Goal: Task Accomplishment & Management: Manage account settings

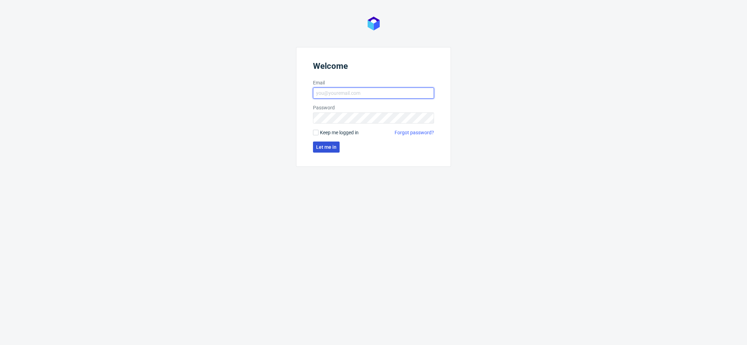
type input "[EMAIL_ADDRESS][DOMAIN_NAME]"
click at [325, 152] on button "Let me in" at bounding box center [326, 146] width 27 height 11
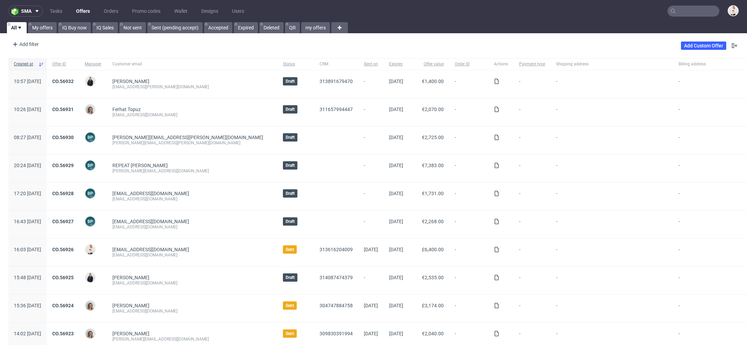
click at [697, 10] on input "text" at bounding box center [693, 11] width 52 height 11
paste input "Nacomi"
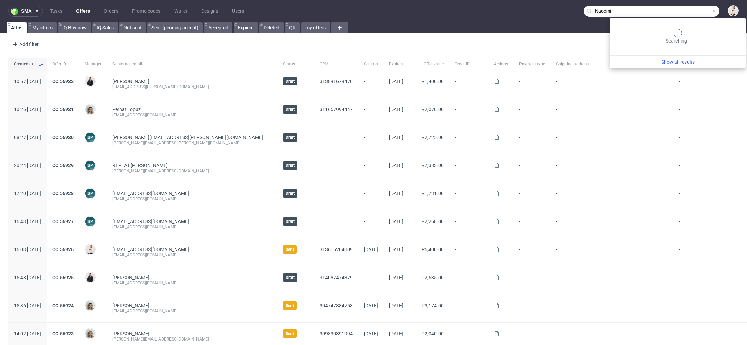
type input "Nacomi"
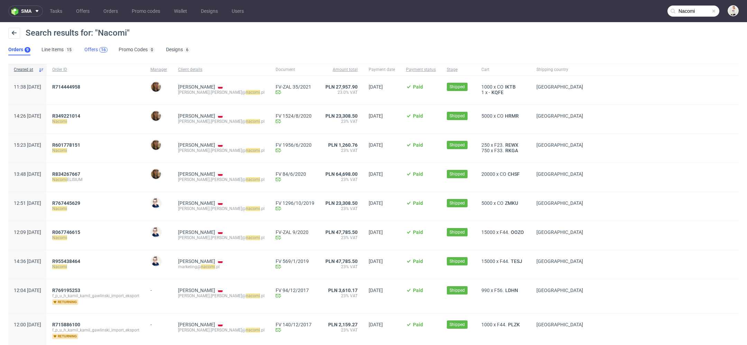
click at [101, 49] on div "16" at bounding box center [103, 49] width 5 height 5
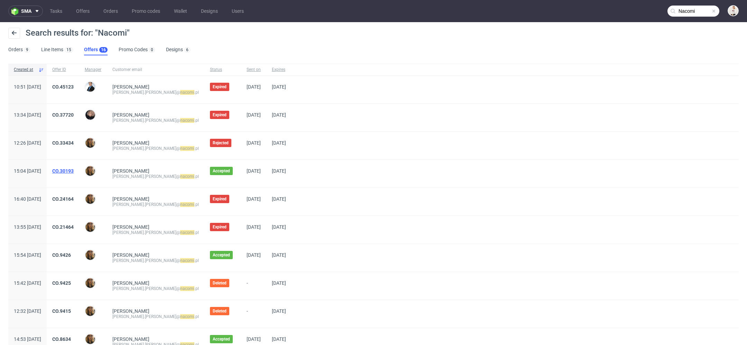
click at [74, 169] on link "CO.30193" at bounding box center [62, 171] width 21 height 6
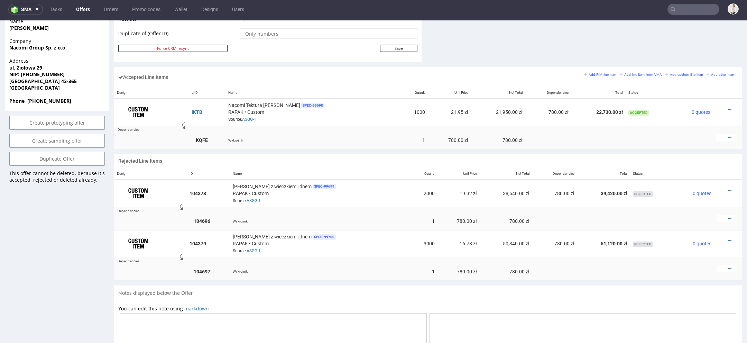
scroll to position [384, 0]
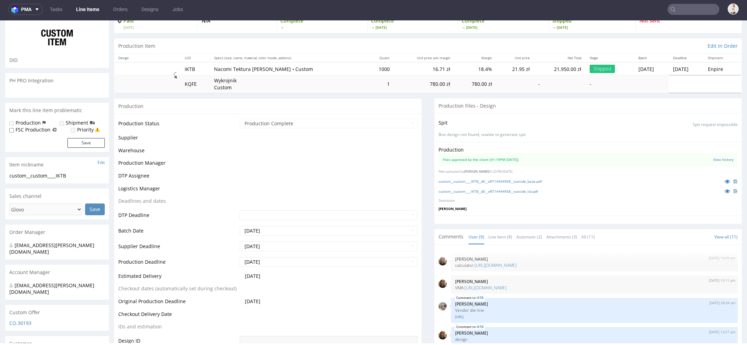
scroll to position [109, 0]
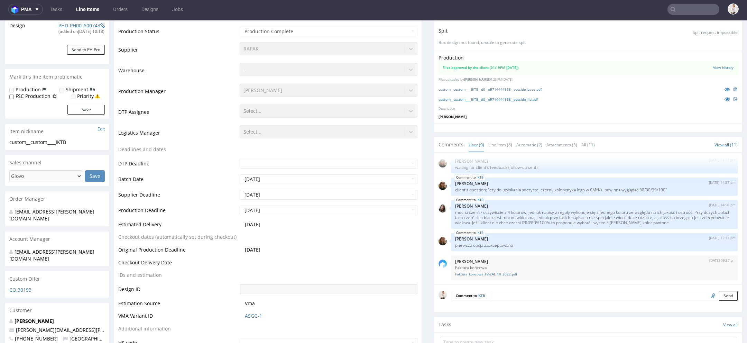
select select "done"
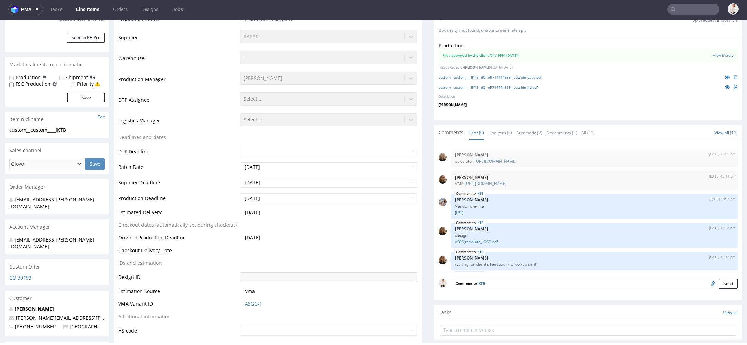
scroll to position [142, 0]
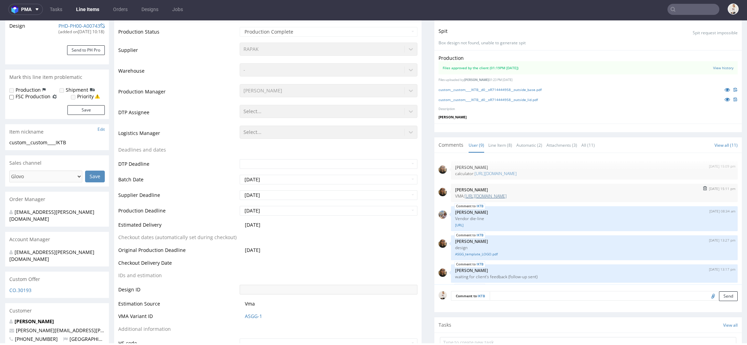
click at [503, 193] on link "https://vma.packhelp.com/quotes/78d6e896-b6cc-44a6-9d1c-12dfe857d29a/view-estim…" at bounding box center [485, 196] width 42 height 6
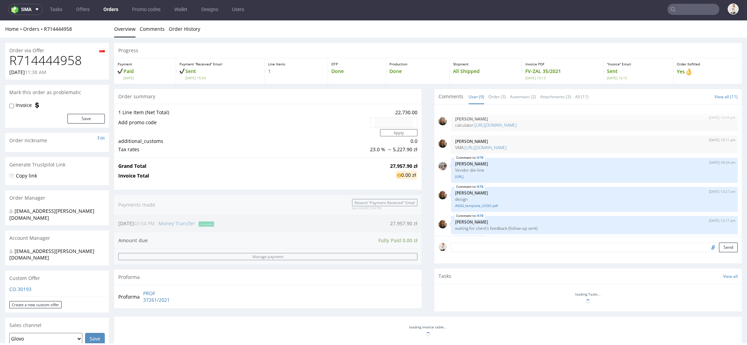
scroll to position [109, 0]
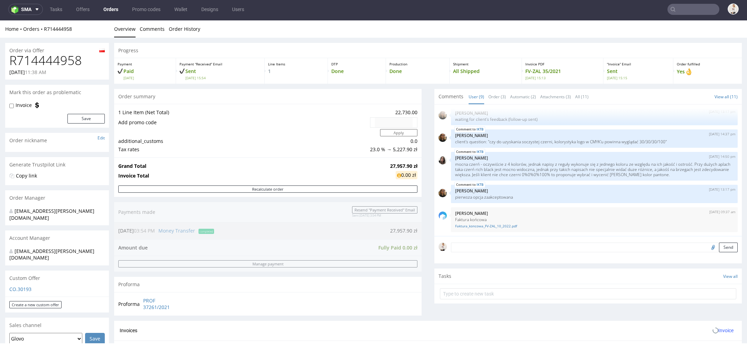
click at [54, 57] on h1 "R714444958" at bounding box center [56, 61] width 95 height 14
copy h1 "R714444958"
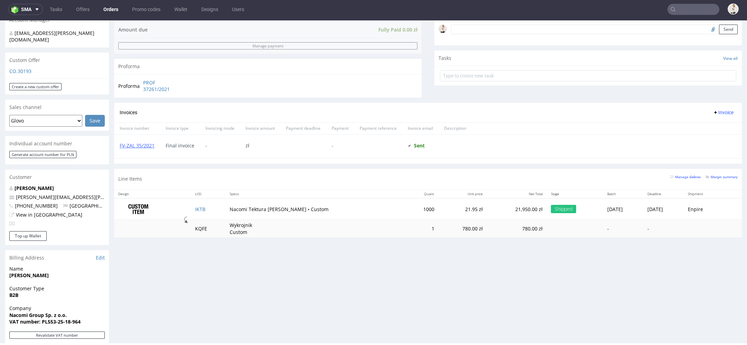
scroll to position [219, 0]
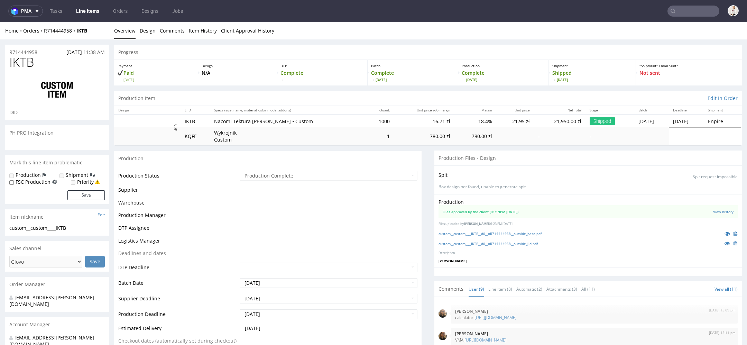
scroll to position [109, 0]
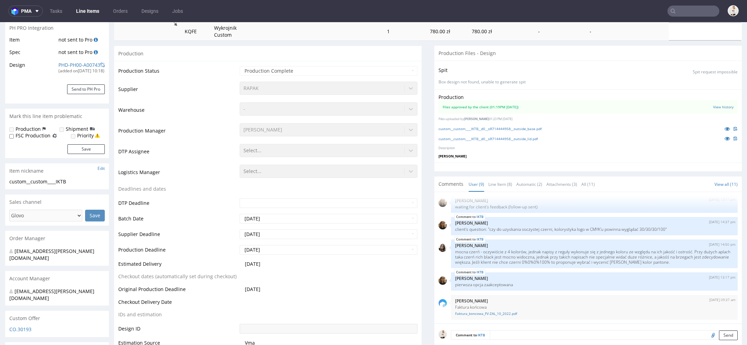
select select "done"
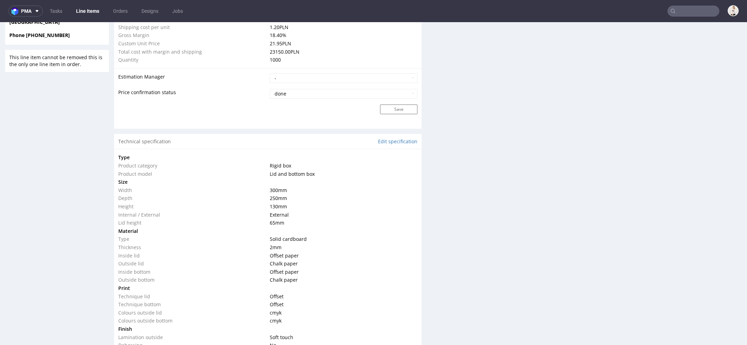
scroll to position [592, 0]
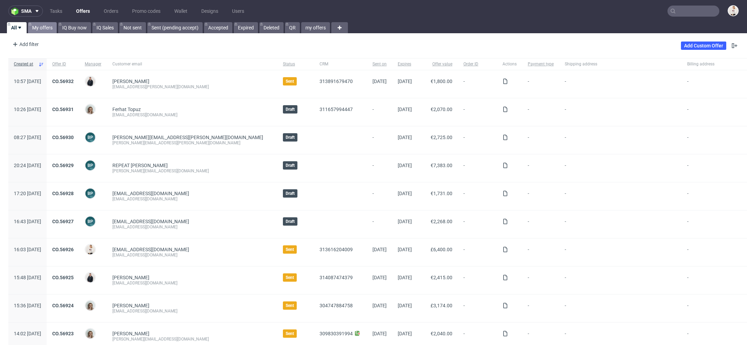
click at [37, 31] on link "My offers" at bounding box center [42, 27] width 29 height 11
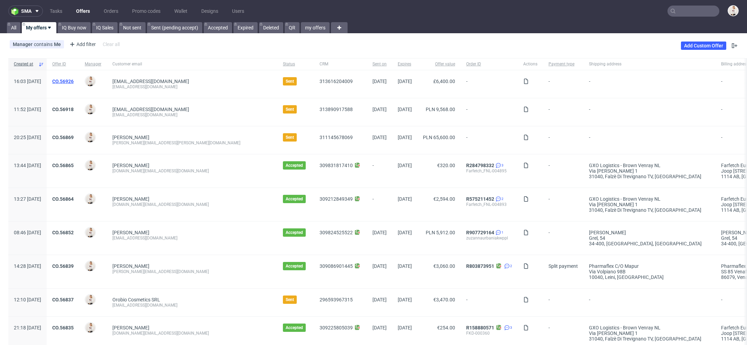
click at [74, 81] on link "CO.56926" at bounding box center [62, 81] width 21 height 6
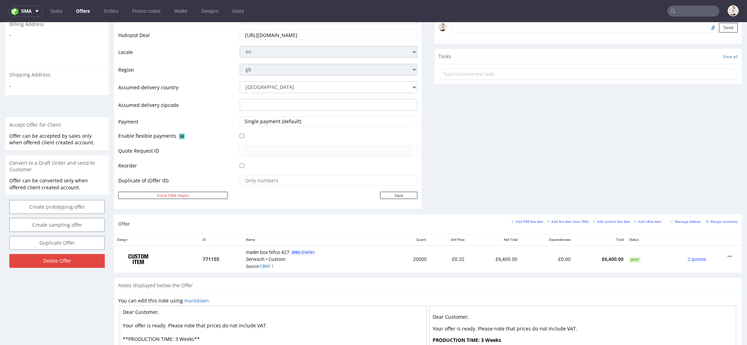
scroll to position [328, 0]
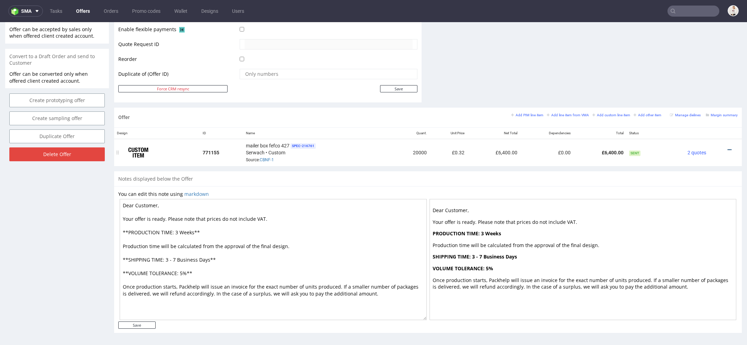
click at [728, 147] on icon at bounding box center [730, 149] width 4 height 5
click at [703, 73] on span "Edit item price" at bounding box center [698, 72] width 56 height 7
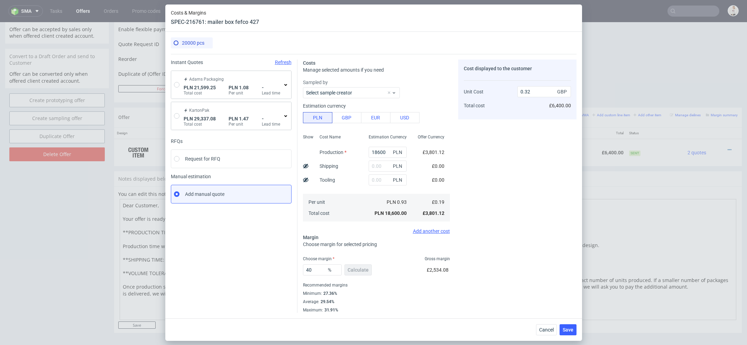
click at [305, 168] on icon at bounding box center [306, 166] width 6 height 6
click at [379, 167] on input "text" at bounding box center [388, 165] width 38 height 11
type input "5000"
type input "0.35"
type input "1000"
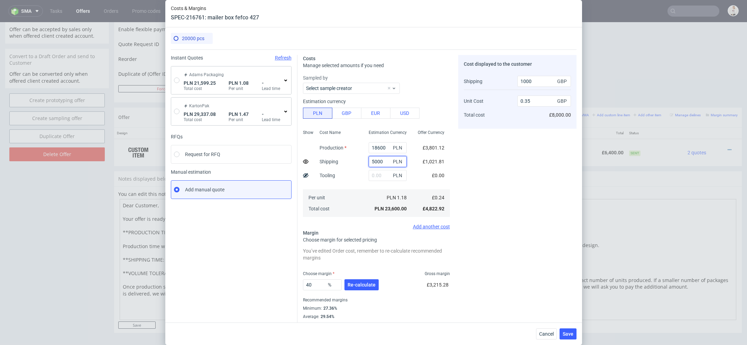
click at [373, 161] on input "5000" at bounding box center [388, 161] width 38 height 11
type input "6000"
type input "0.36"
type input "1200"
type input "6500"
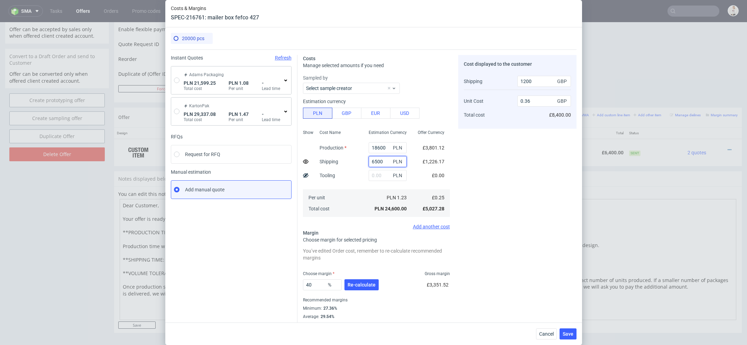
type input "1400"
type input "6500"
click at [510, 179] on div "Cost displayed to the customer Shipping Unit Cost Total cost 1400 GBP 0.36 GBP …" at bounding box center [517, 191] width 118 height 272
click at [368, 282] on span "Re-calculate" at bounding box center [362, 284] width 28 height 5
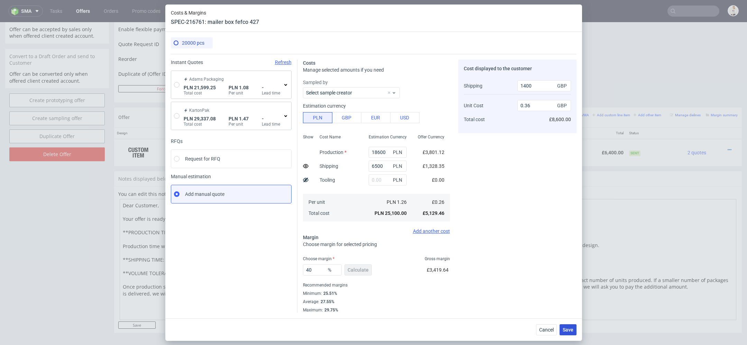
click at [568, 330] on span "Save" at bounding box center [568, 329] width 11 height 5
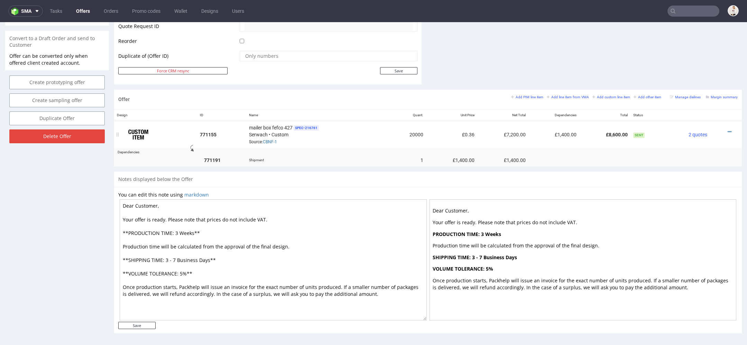
scroll to position [0, 0]
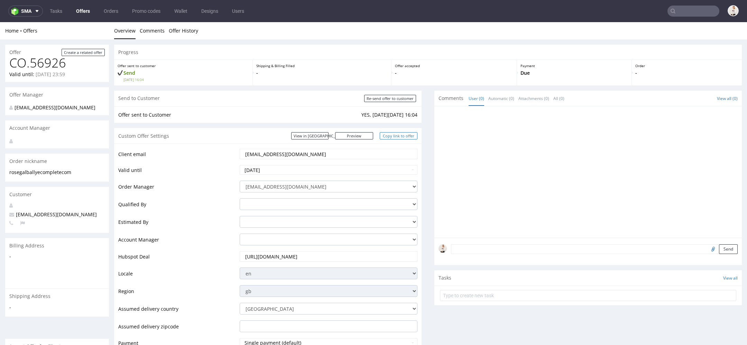
click at [396, 134] on link "Copy link to offer" at bounding box center [399, 135] width 38 height 7
click at [706, 11] on input "text" at bounding box center [693, 11] width 52 height 11
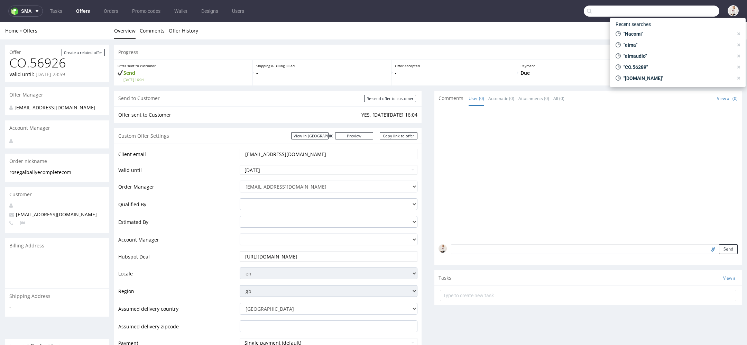
paste input "[EMAIL_ADDRESS][DOMAIN_NAME]"
type input "[EMAIL_ADDRESS][DOMAIN_NAME]"
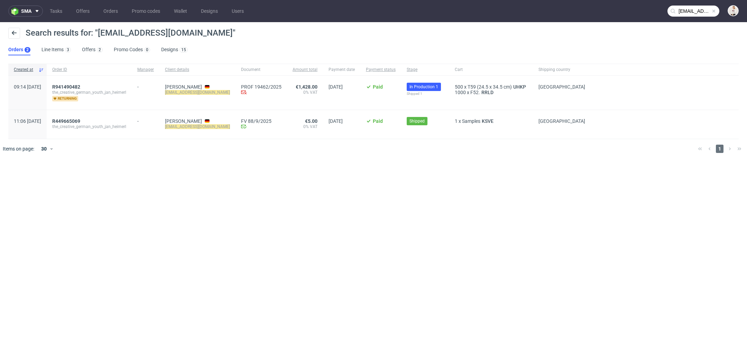
click at [207, 285] on div "sma Tasks Offers Orders Promo codes Wallet Designs Users info@lwsfck.de Search …" at bounding box center [373, 172] width 747 height 345
click at [84, 49] on link "Offers 2" at bounding box center [92, 49] width 21 height 11
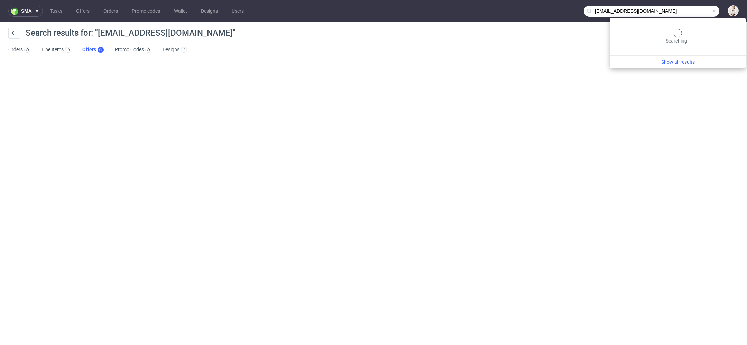
click at [690, 12] on input "[EMAIL_ADDRESS][DOMAIN_NAME]" at bounding box center [652, 11] width 136 height 11
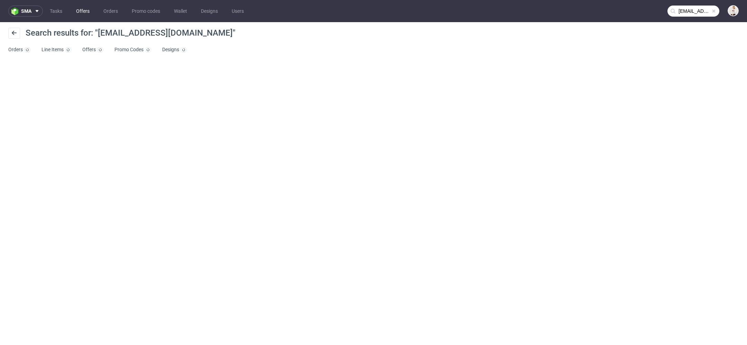
click at [88, 9] on link "Offers" at bounding box center [83, 11] width 22 height 11
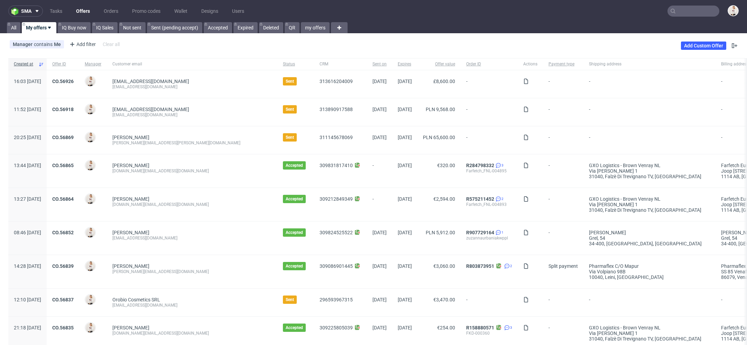
click at [686, 10] on input "text" at bounding box center [693, 11] width 52 height 11
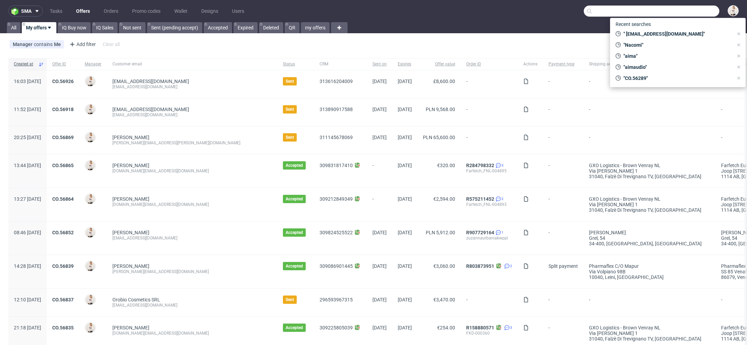
paste input "l@nacomi.pl"
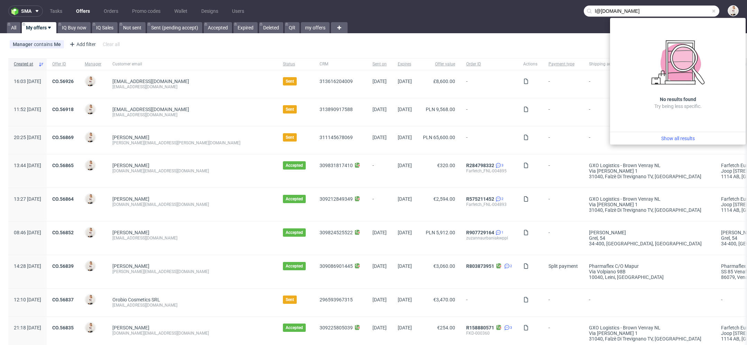
drag, startPoint x: 589, startPoint y: 12, endPoint x: 582, endPoint y: 12, distance: 6.9
click at [584, 12] on div "l@nacomi.pl" at bounding box center [652, 11] width 136 height 11
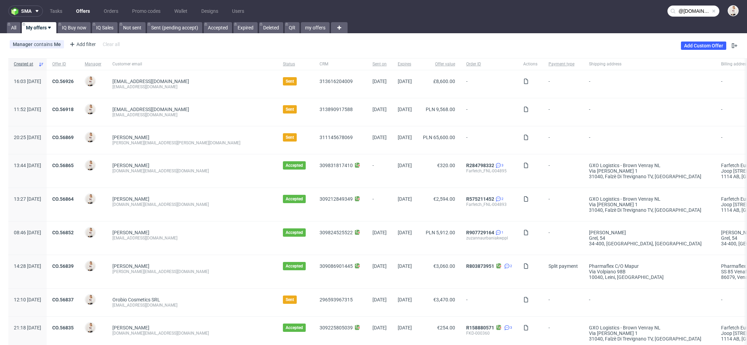
type input "@nacomi.pl"
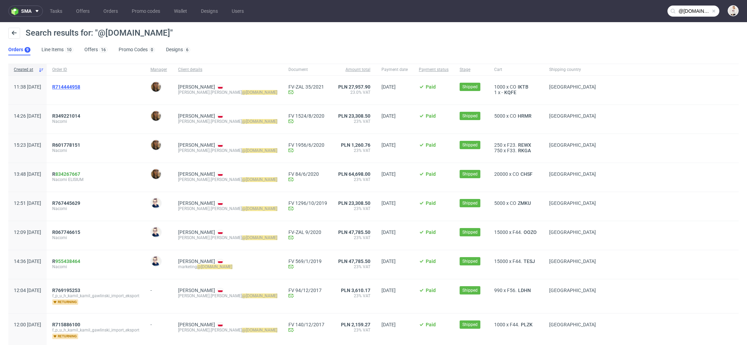
click at [80, 87] on span "R714444958" at bounding box center [66, 87] width 28 height 6
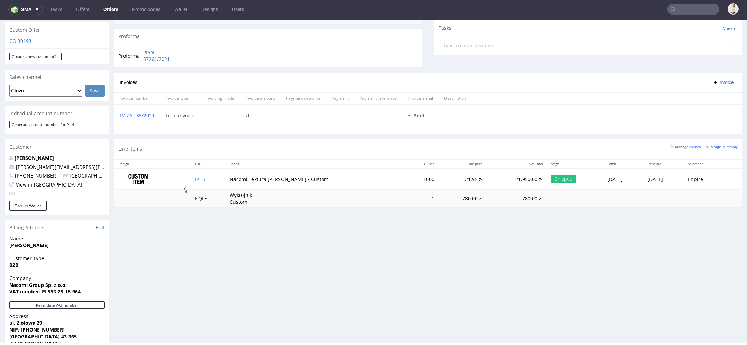
scroll to position [249, 0]
type input "@nacomi.pl"
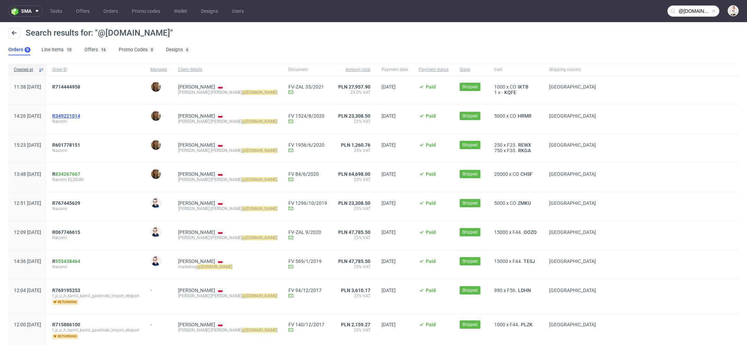
click at [80, 115] on span "R349221014" at bounding box center [66, 116] width 28 height 6
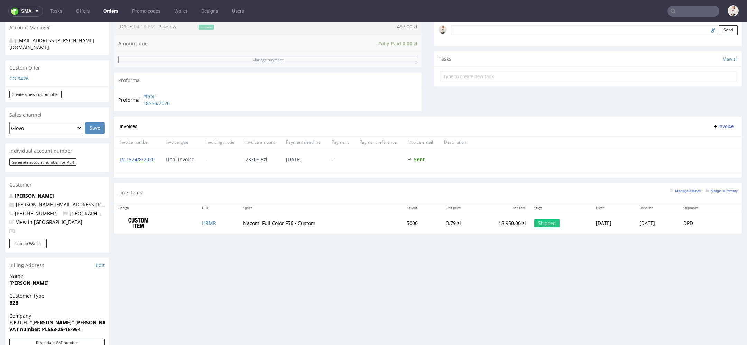
scroll to position [235, 0]
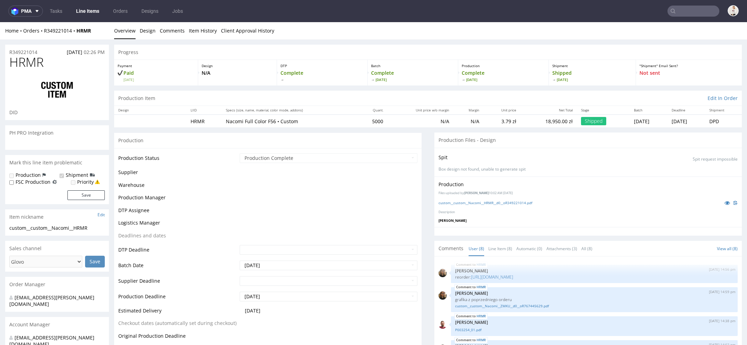
scroll to position [71, 0]
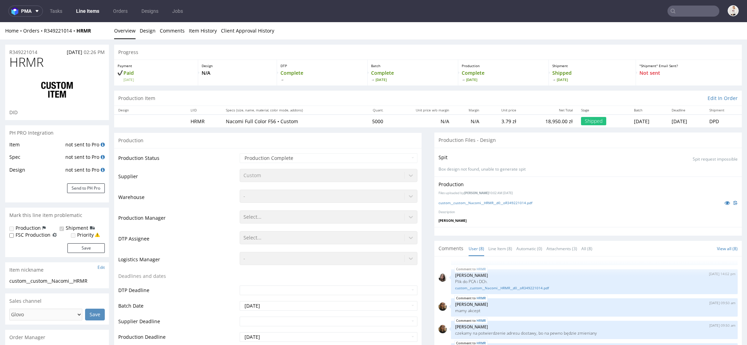
select select "done"
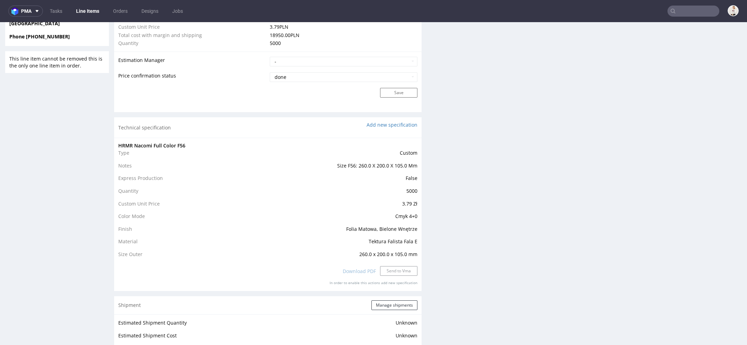
scroll to position [547, 0]
click at [379, 271] on div "Download PDF Send to Vma" at bounding box center [267, 270] width 299 height 15
click at [616, 254] on div "Production Files - Design Spit Spit request impossible Box design not found, un…" at bounding box center [587, 185] width 307 height 1201
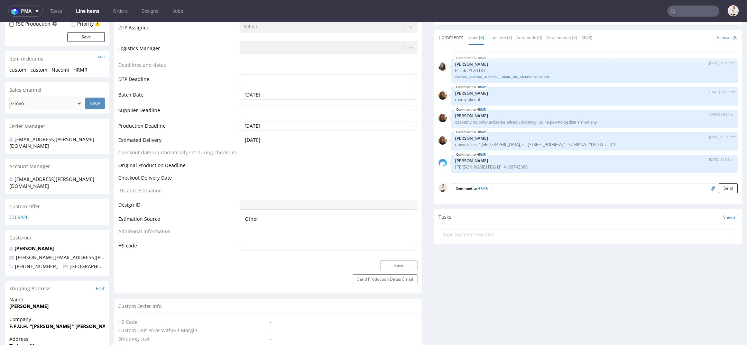
scroll to position [129, 0]
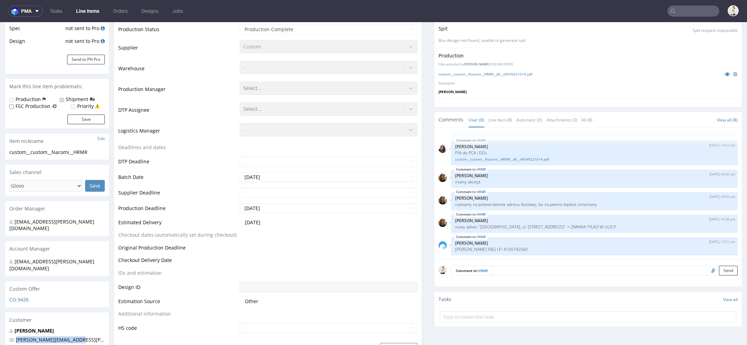
drag, startPoint x: 85, startPoint y: 324, endPoint x: 1, endPoint y: 324, distance: 83.7
copy span "natalia.bularz@nacomi.pl"
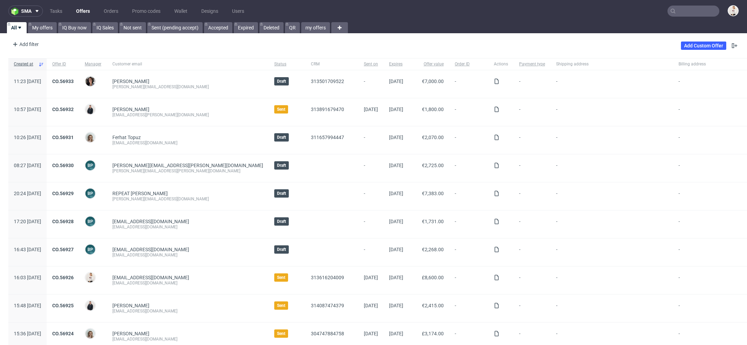
click at [694, 3] on nav "sma Tasks Offers Orders Promo codes Wallet Designs Users" at bounding box center [373, 11] width 747 height 22
click at [684, 19] on nav "sma Tasks Offers Orders Promo codes Wallet Designs Users" at bounding box center [373, 11] width 747 height 22
click at [684, 13] on input "text" at bounding box center [693, 11] width 52 height 11
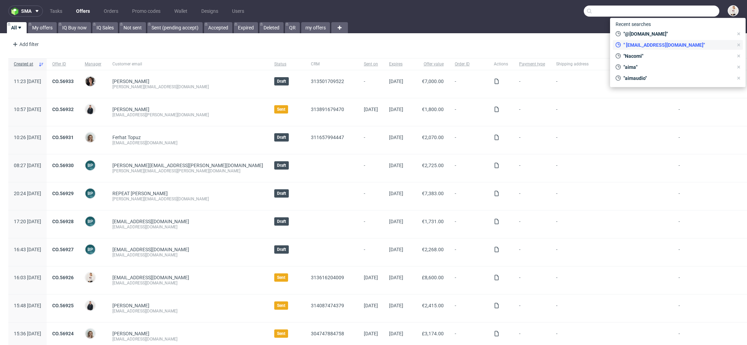
click at [667, 47] on span "" [EMAIL_ADDRESS][DOMAIN_NAME]"" at bounding box center [677, 44] width 112 height 7
type input "[EMAIL_ADDRESS][DOMAIN_NAME]"
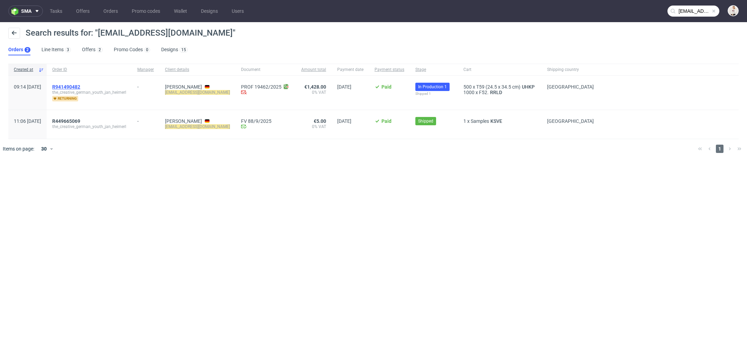
click at [80, 85] on span "R941490482" at bounding box center [66, 87] width 28 height 6
